Goal: Information Seeking & Learning: Learn about a topic

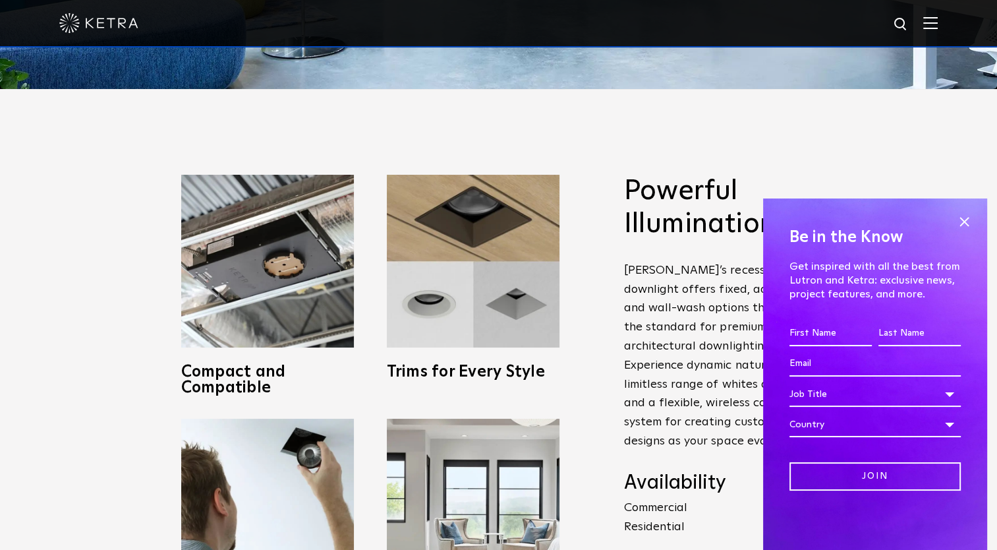
scroll to position [478, 0]
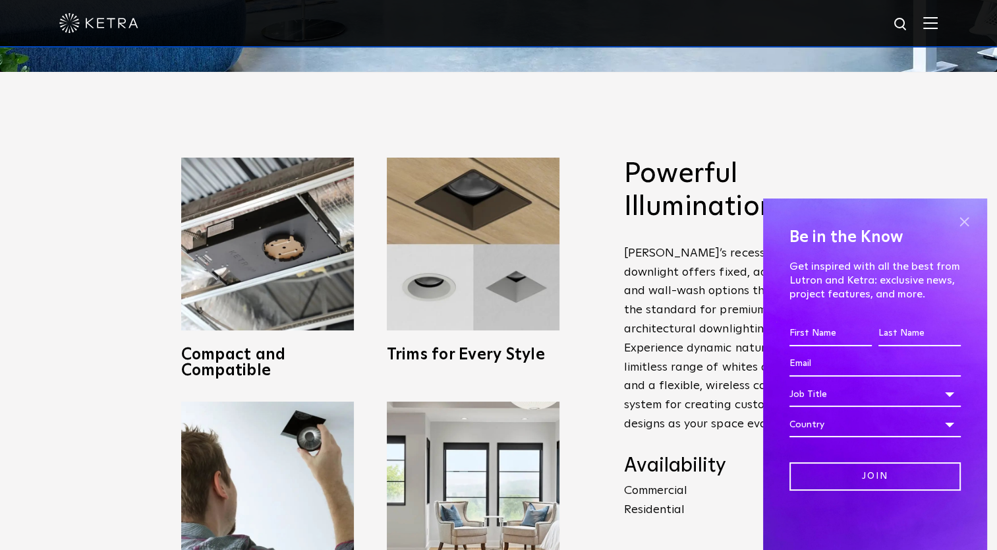
click at [961, 222] on span at bounding box center [964, 222] width 20 height 20
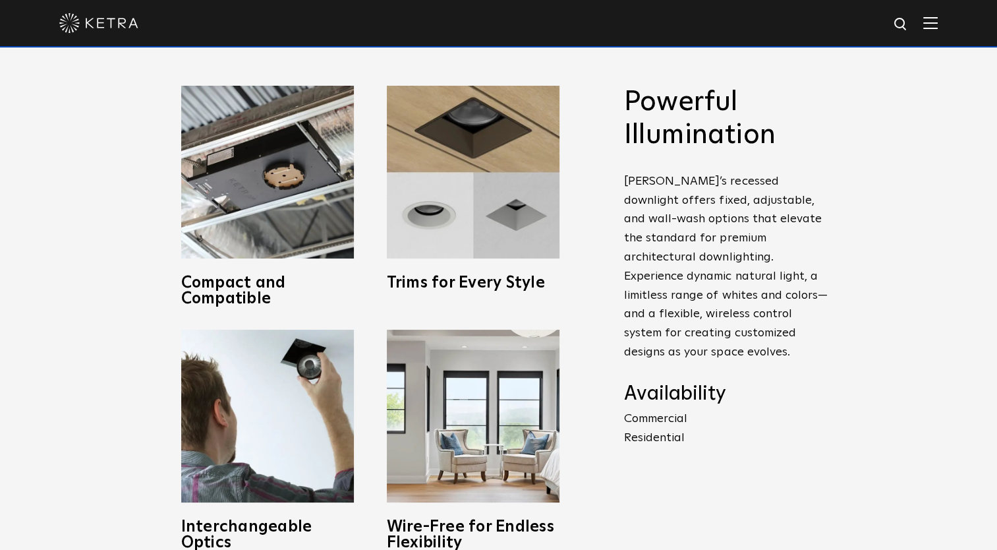
scroll to position [564, 0]
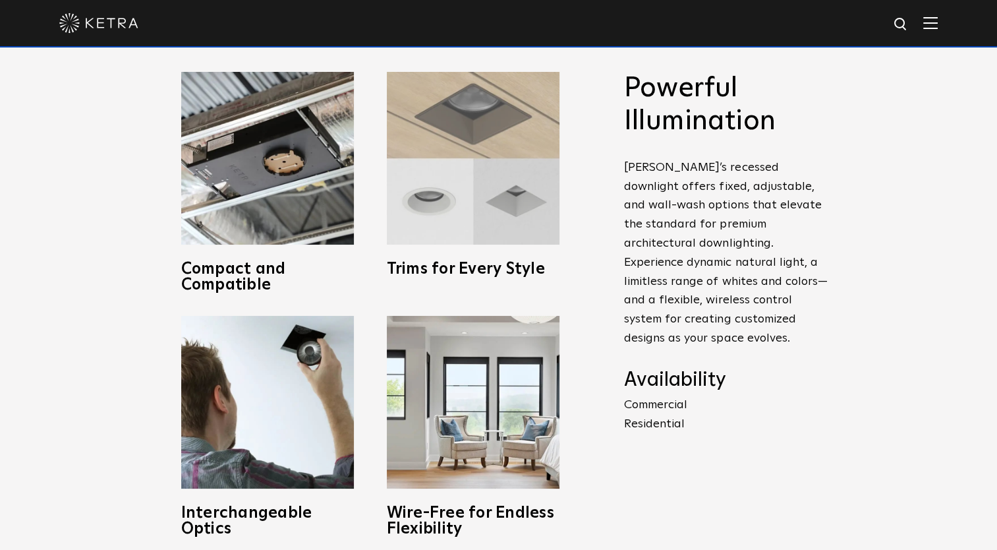
click at [519, 156] on img at bounding box center [473, 158] width 173 height 173
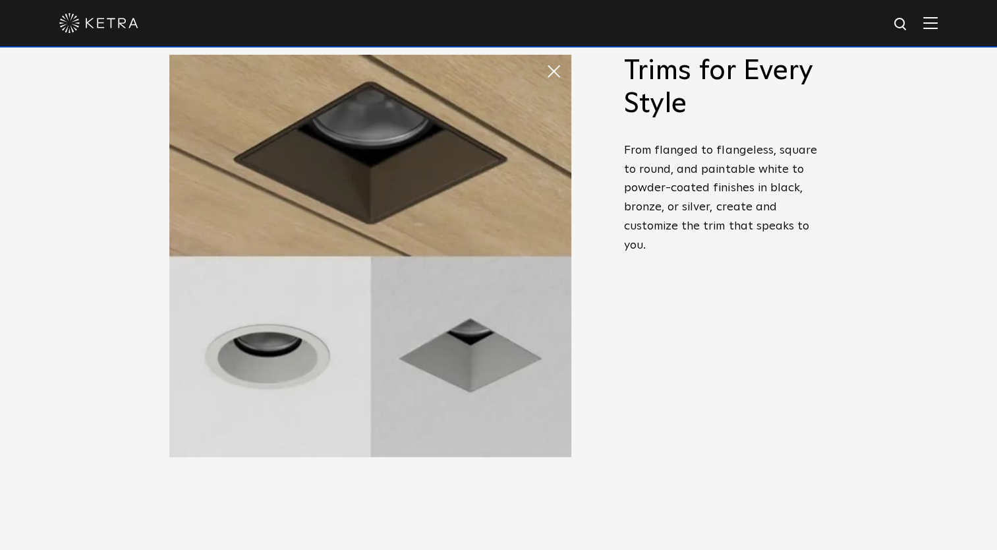
scroll to position [587, 0]
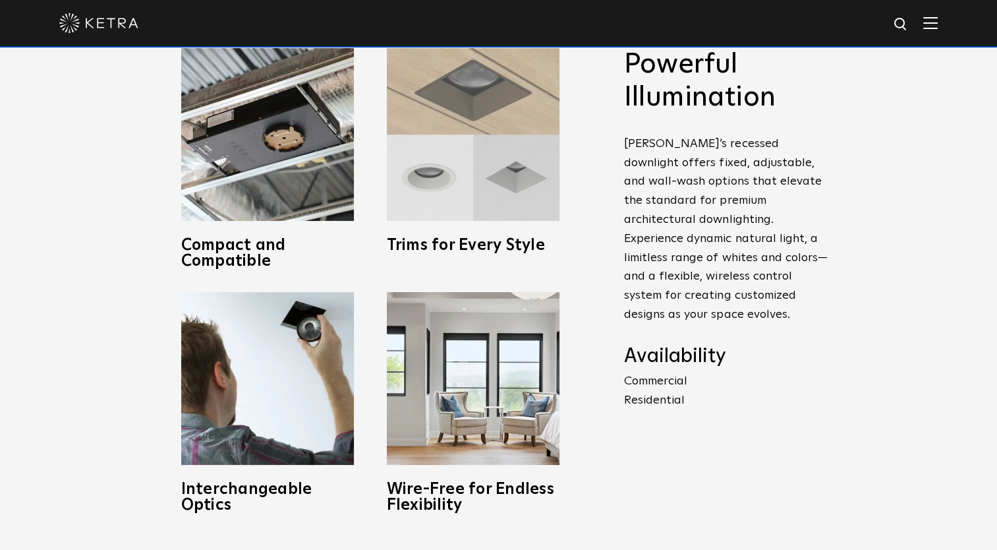
click at [493, 149] on img at bounding box center [473, 134] width 173 height 173
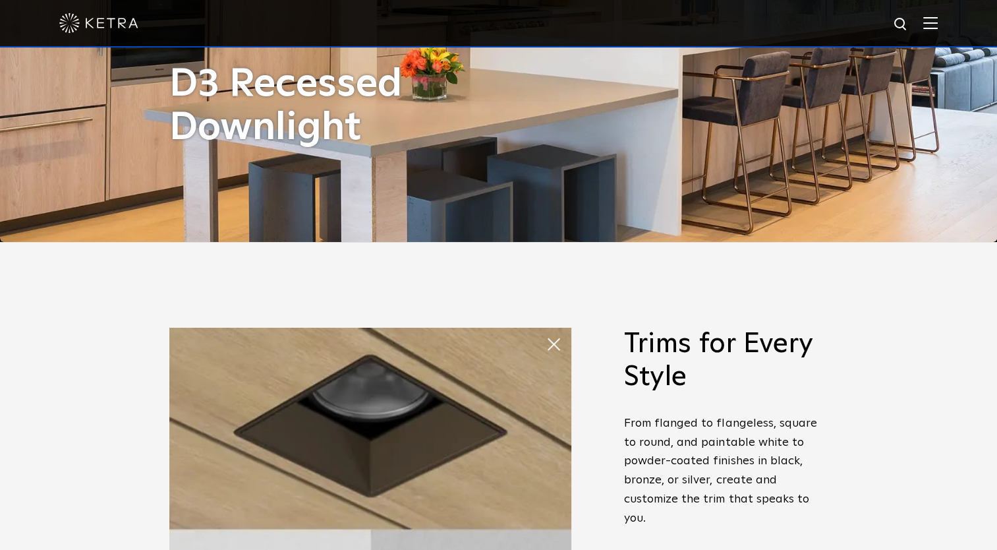
scroll to position [0, 0]
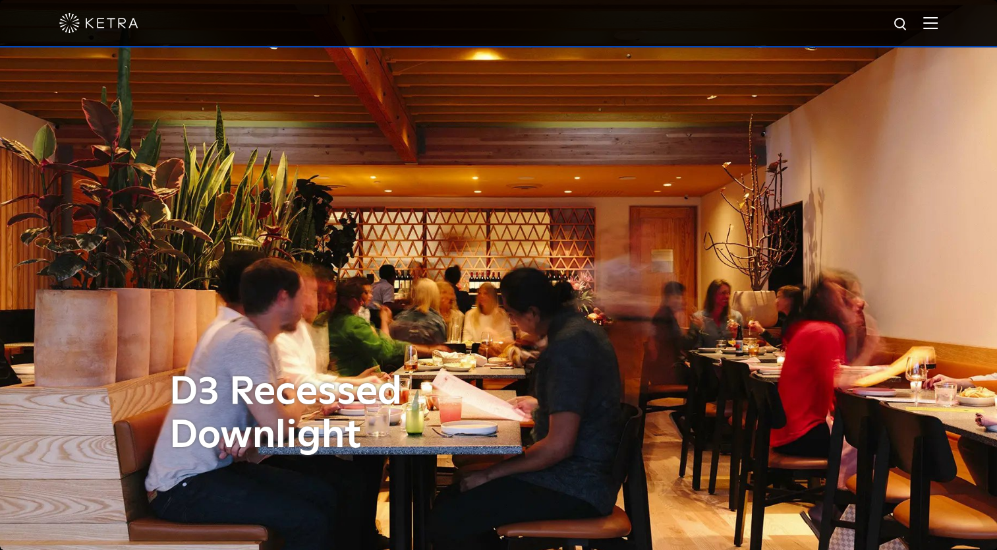
click at [938, 20] on img at bounding box center [930, 22] width 15 height 13
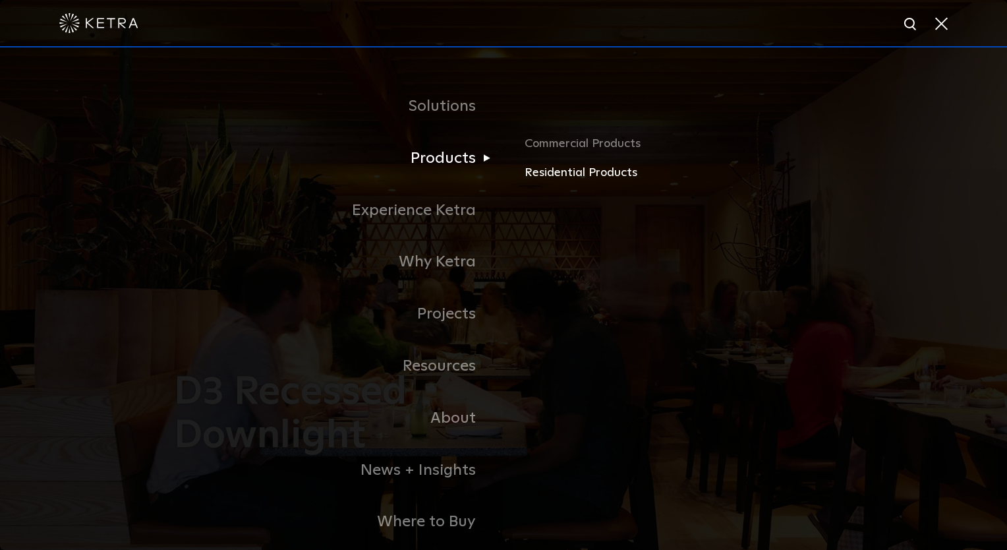
click at [557, 171] on link "Residential Products" at bounding box center [679, 172] width 308 height 19
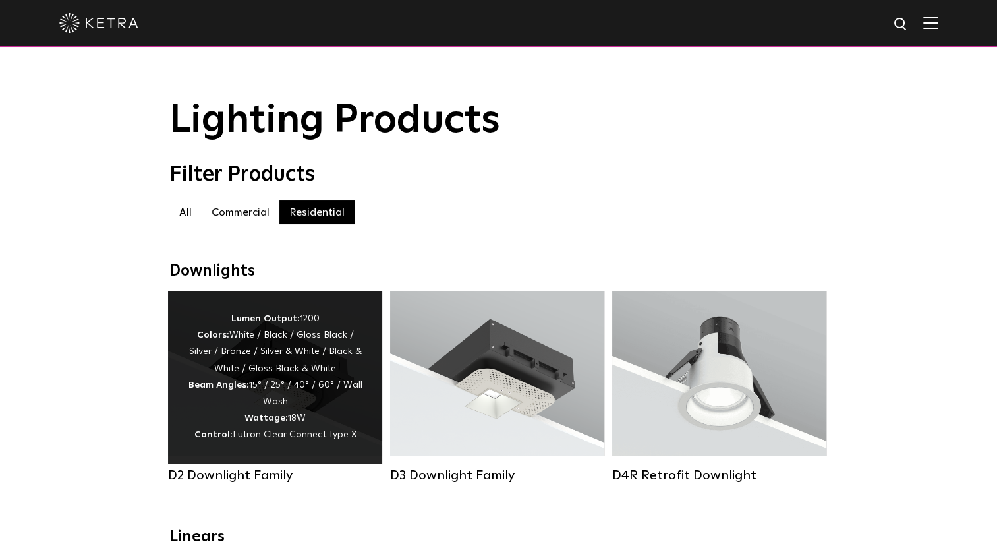
click at [305, 394] on div "Lumen Output: 1200 Colors: White / Black / Gloss Black / Silver / Bronze / Silv…" at bounding box center [275, 376] width 175 height 133
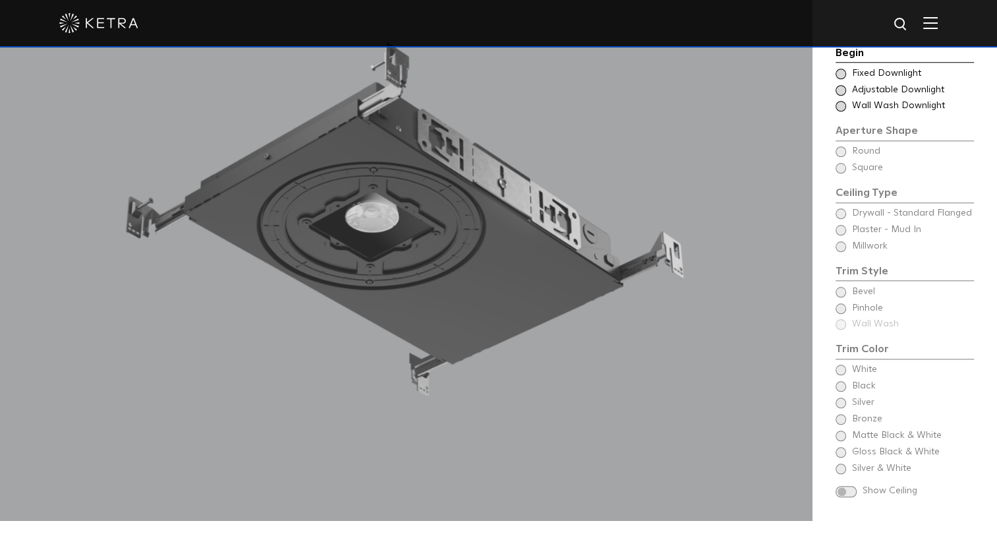
scroll to position [1248, 0]
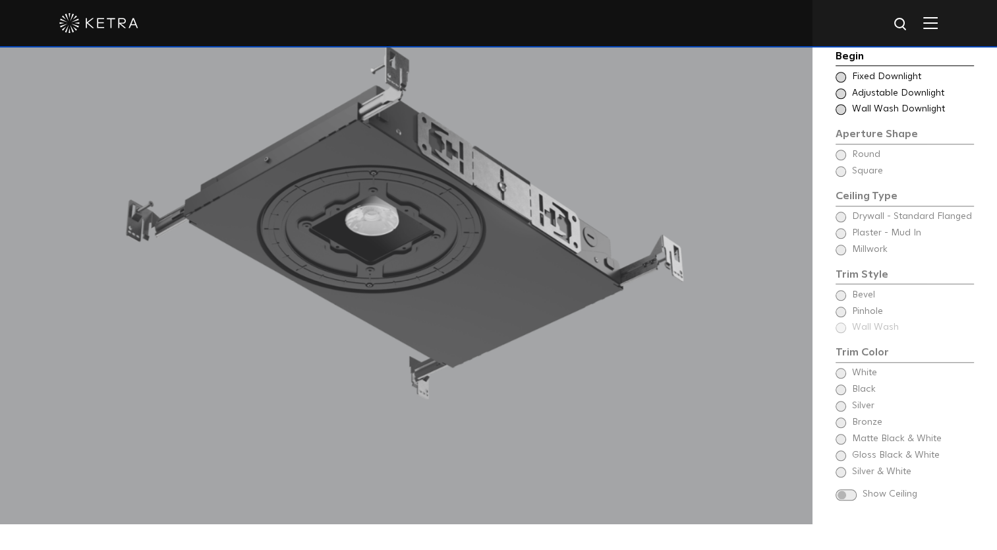
click at [836, 293] on div "Begin Choose Aperture Shape Fixed Downlight Choose Aperture Shape Adjustable Do…" at bounding box center [905, 276] width 138 height 457
click at [840, 291] on div "Begin Choose Aperture Shape Fixed Downlight Choose Aperture Shape Adjustable Do…" at bounding box center [905, 276] width 138 height 457
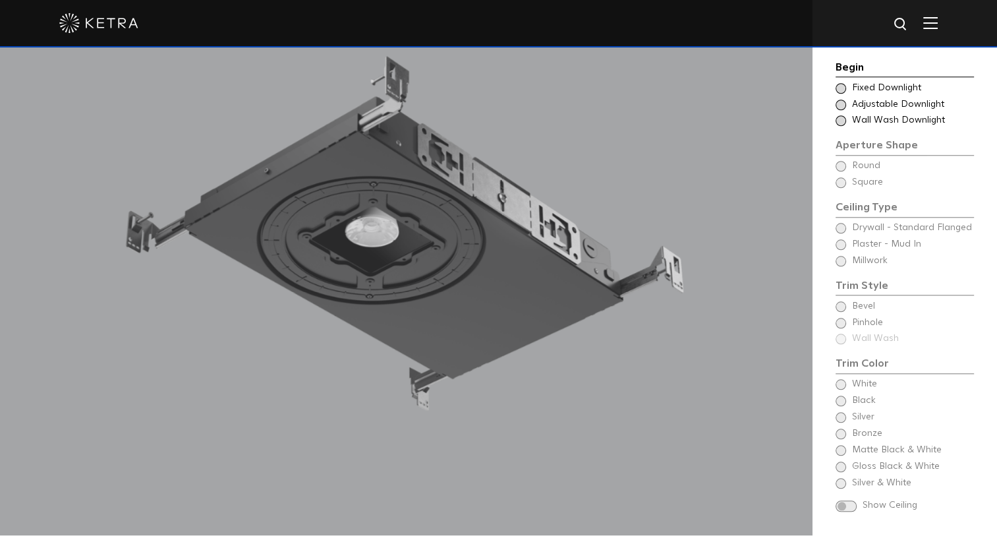
scroll to position [1235, 0]
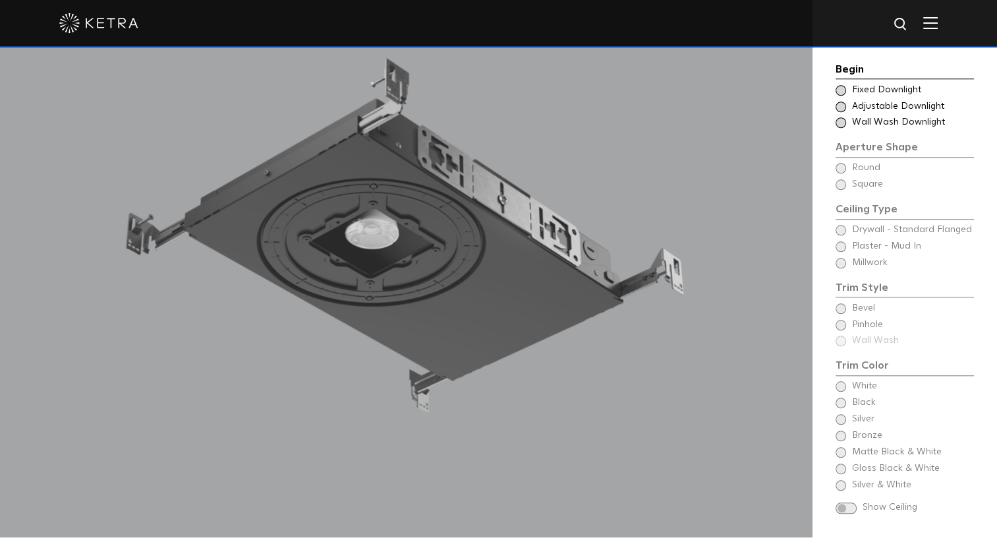
click at [844, 102] on span at bounding box center [841, 107] width 11 height 11
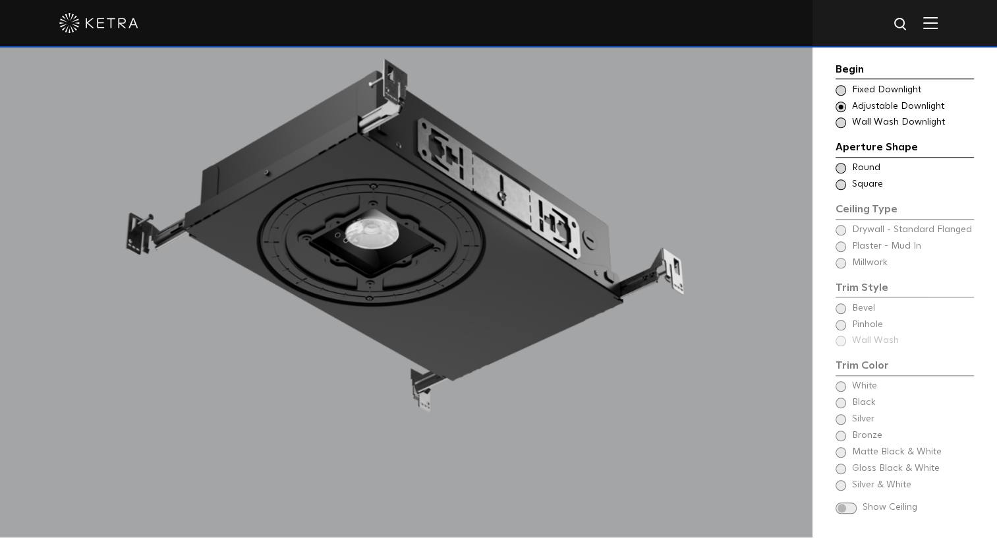
click at [842, 179] on span at bounding box center [841, 184] width 11 height 11
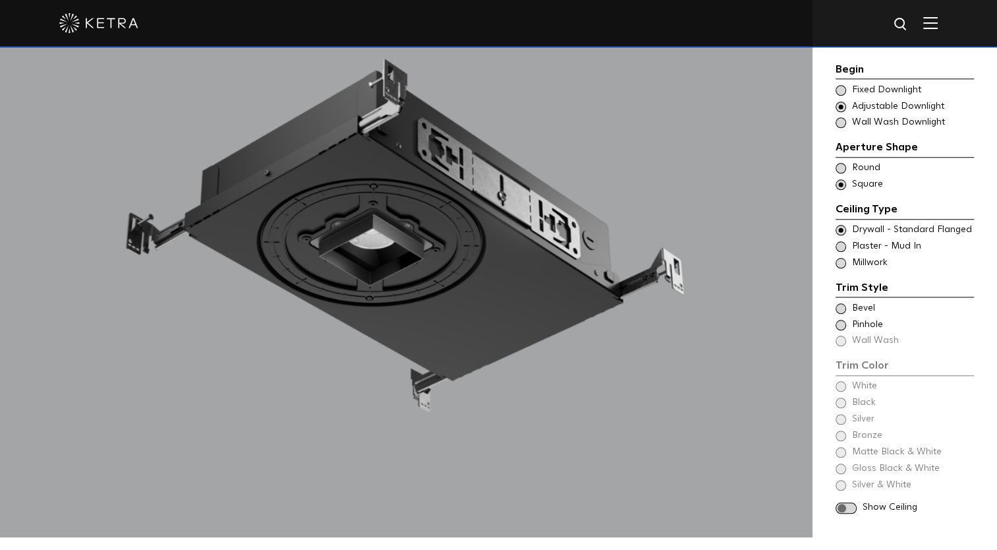
click at [841, 163] on span at bounding box center [841, 168] width 11 height 11
click at [841, 241] on span at bounding box center [841, 246] width 11 height 11
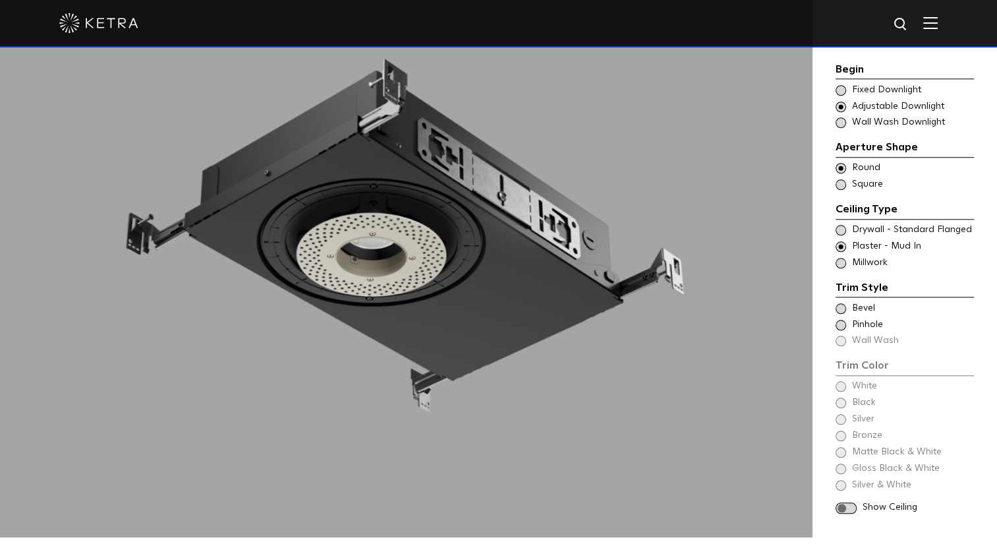
click at [839, 320] on span at bounding box center [841, 325] width 11 height 11
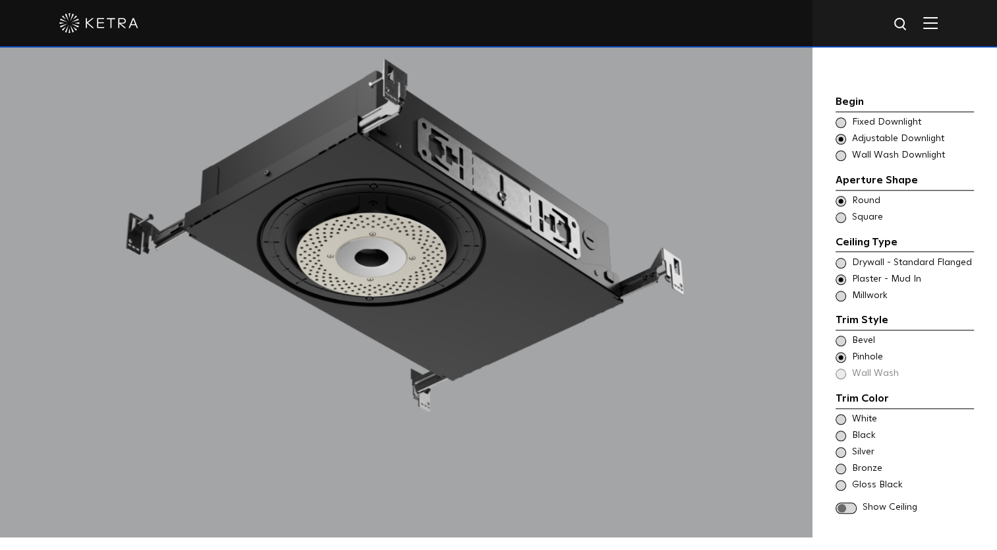
click at [844, 258] on span at bounding box center [841, 263] width 11 height 11
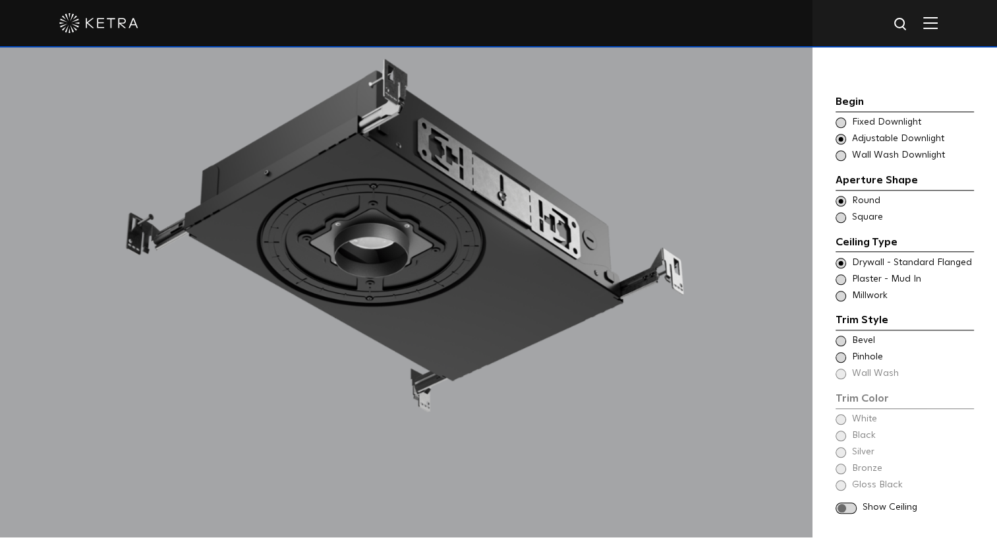
click at [839, 291] on span at bounding box center [841, 296] width 11 height 11
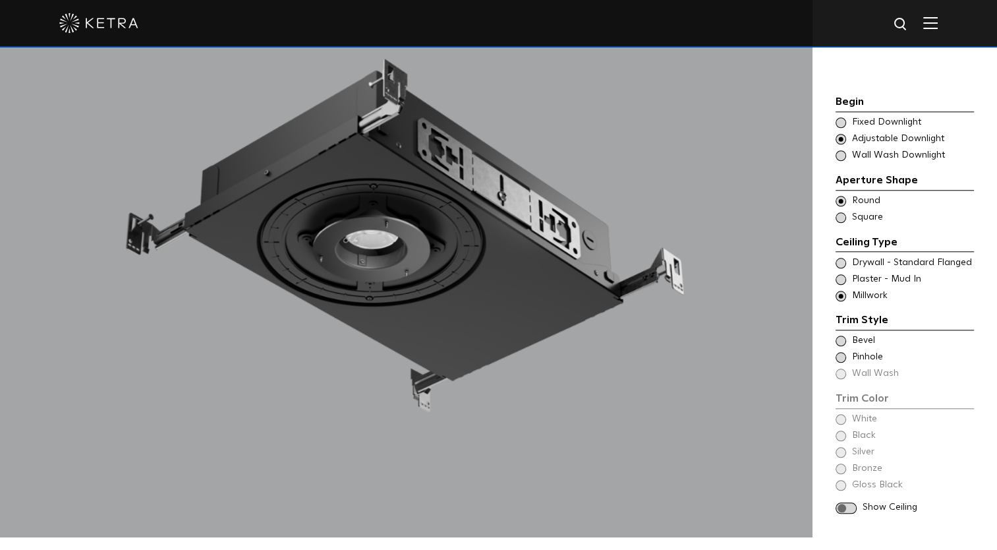
click at [841, 274] on span at bounding box center [841, 279] width 11 height 11
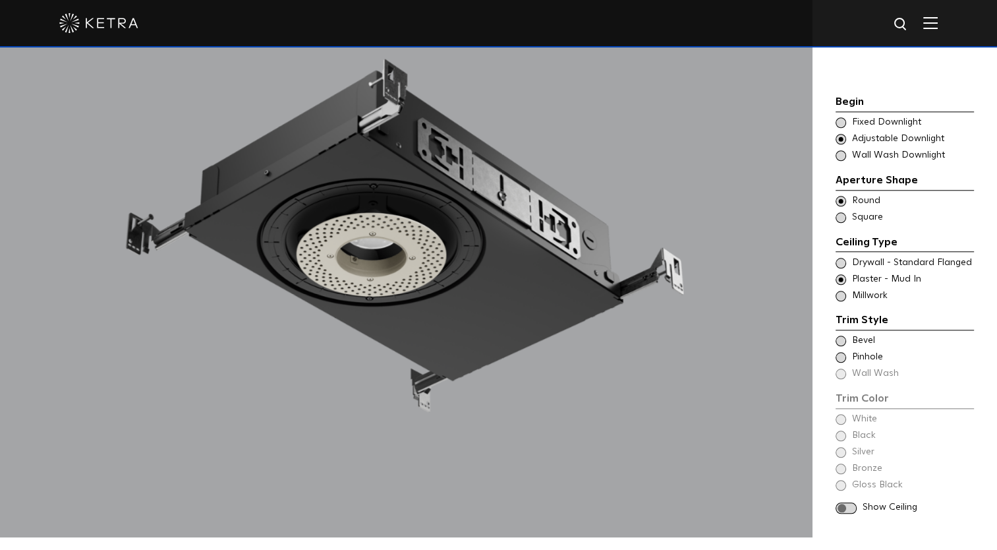
click at [841, 352] on span at bounding box center [841, 357] width 11 height 11
click at [843, 414] on span at bounding box center [841, 419] width 11 height 11
click at [848, 502] on span at bounding box center [846, 507] width 21 height 11
